Goal: Book appointment/travel/reservation

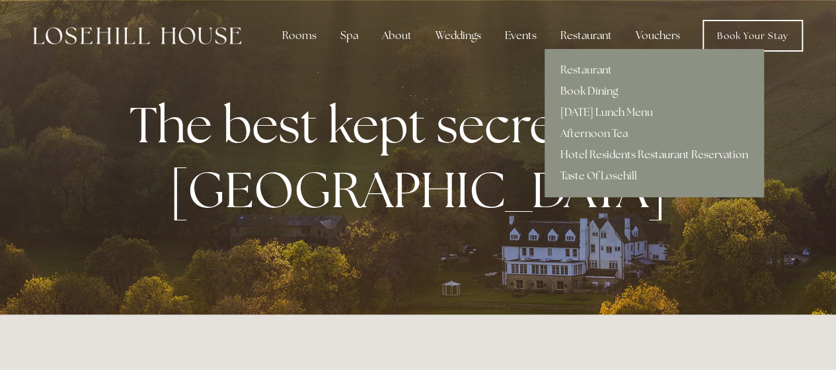
click at [592, 89] on link "Book Dining" at bounding box center [655, 91] width 220 height 21
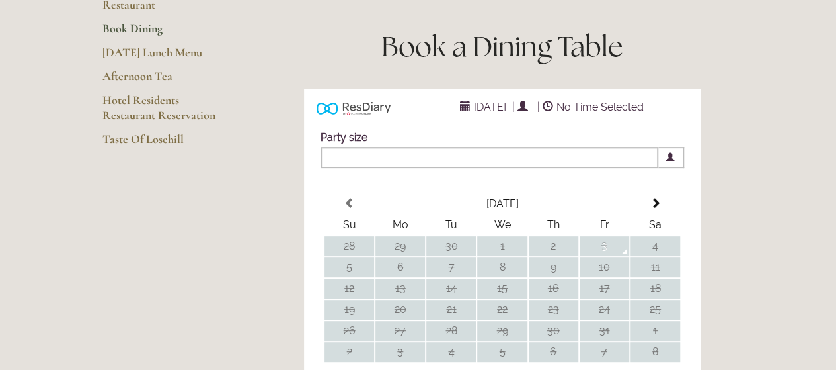
scroll to position [172, 0]
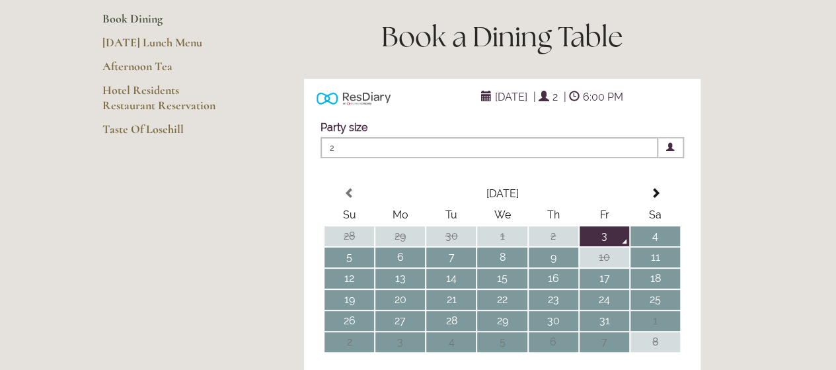
click at [442, 104] on div "October 3, 2025 | 2 | 6:00 PM" at bounding box center [552, 97] width 278 height 16
click at [655, 198] on span at bounding box center [655, 193] width 11 height 11
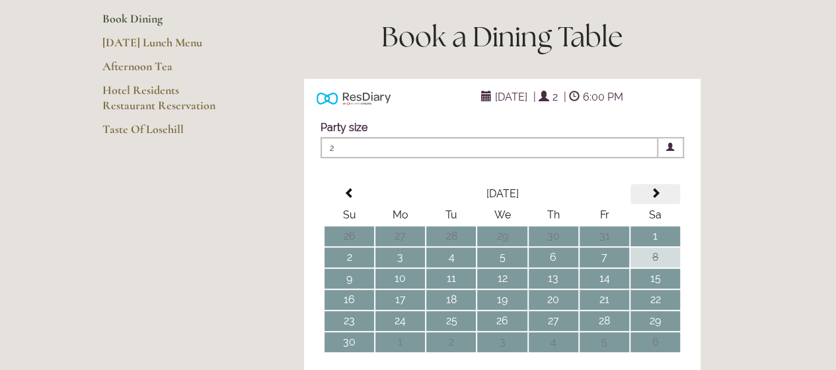
click at [655, 198] on span at bounding box center [655, 193] width 11 height 11
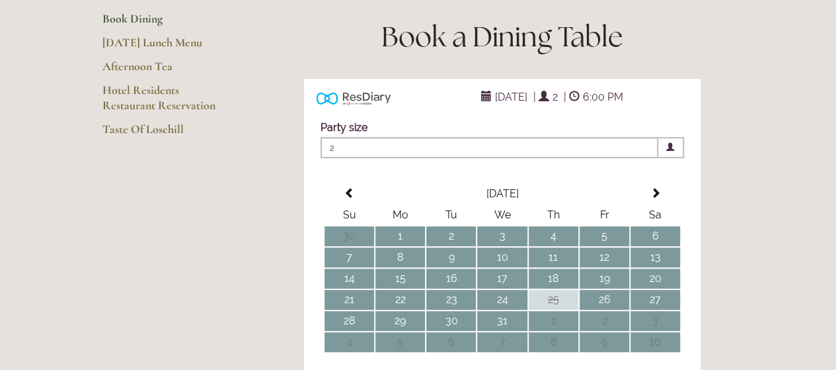
click at [337, 158] on span "2" at bounding box center [490, 147] width 338 height 21
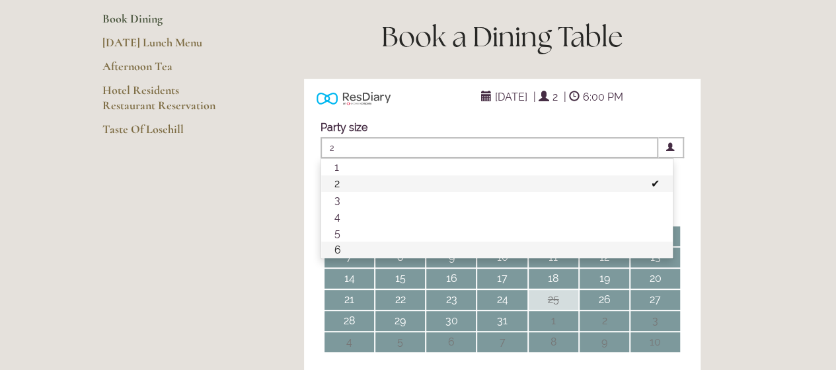
click at [375, 258] on li "6" at bounding box center [497, 249] width 352 height 17
type input "Choose an area..."
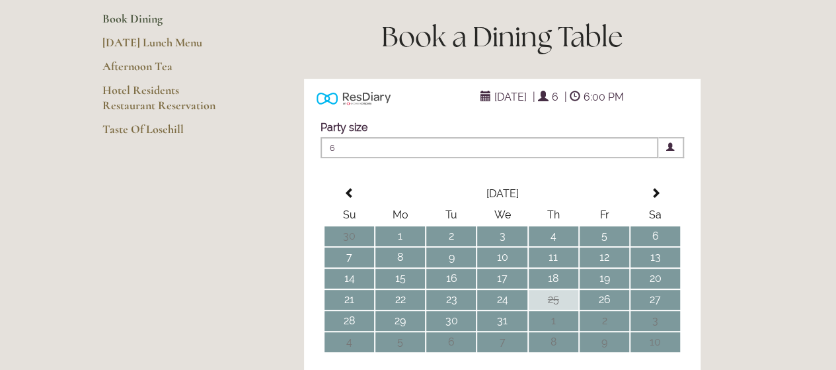
click at [334, 158] on span "6" at bounding box center [490, 147] width 338 height 21
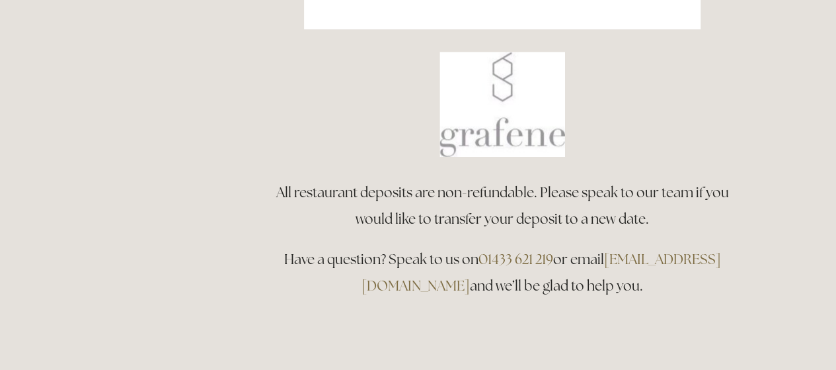
scroll to position [731, 0]
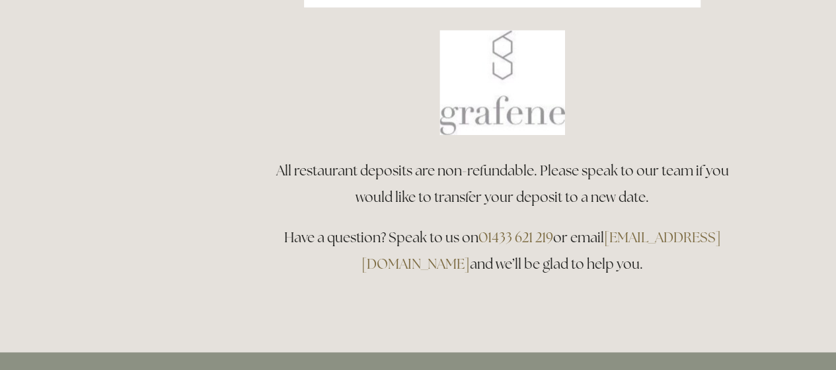
click at [389, 272] on link "[EMAIL_ADDRESS][DOMAIN_NAME]" at bounding box center [542, 250] width 360 height 44
